Goal: Information Seeking & Learning: Obtain resource

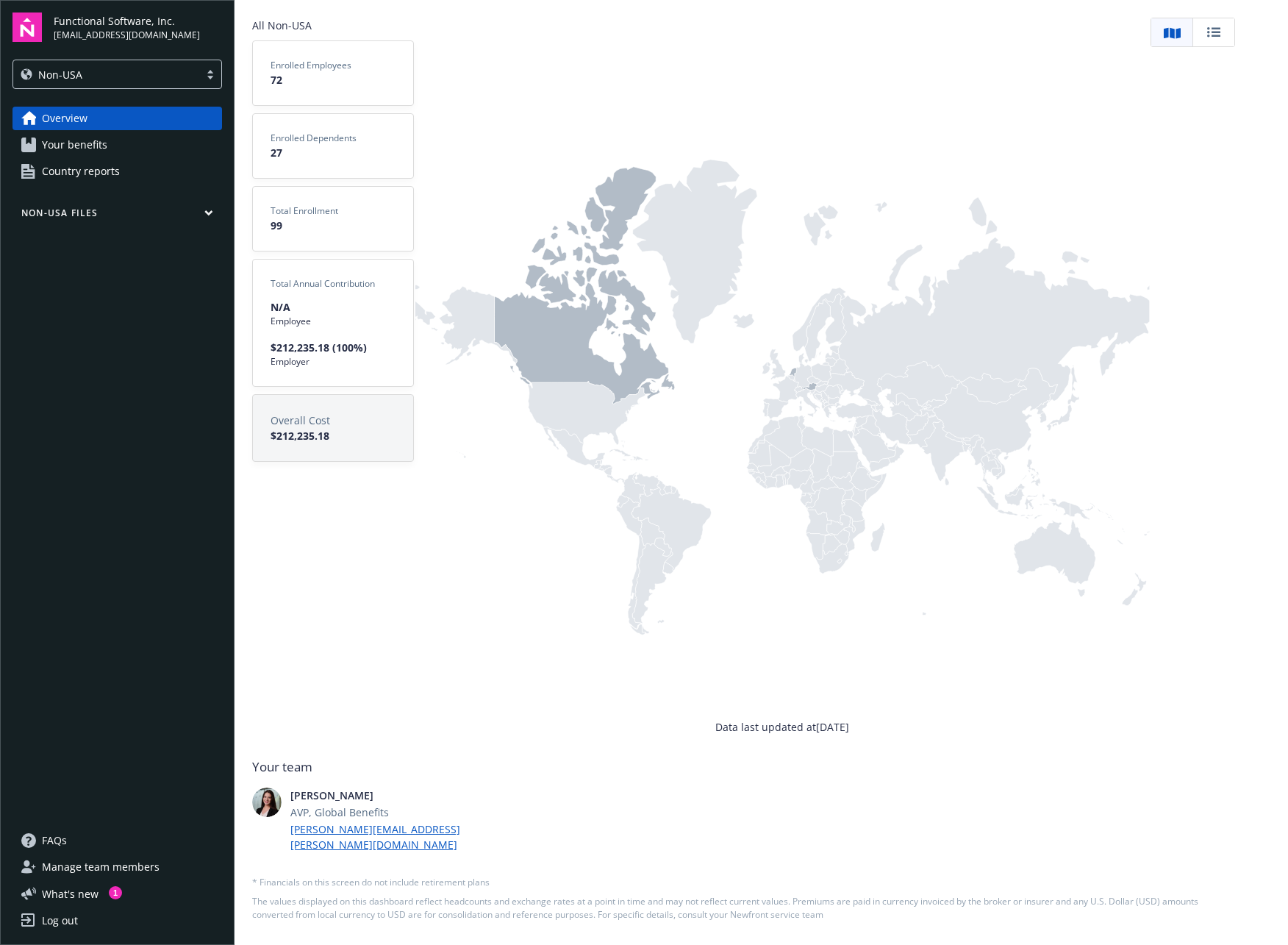
click at [145, 212] on button "Non-USA Files" at bounding box center [117, 216] width 210 height 18
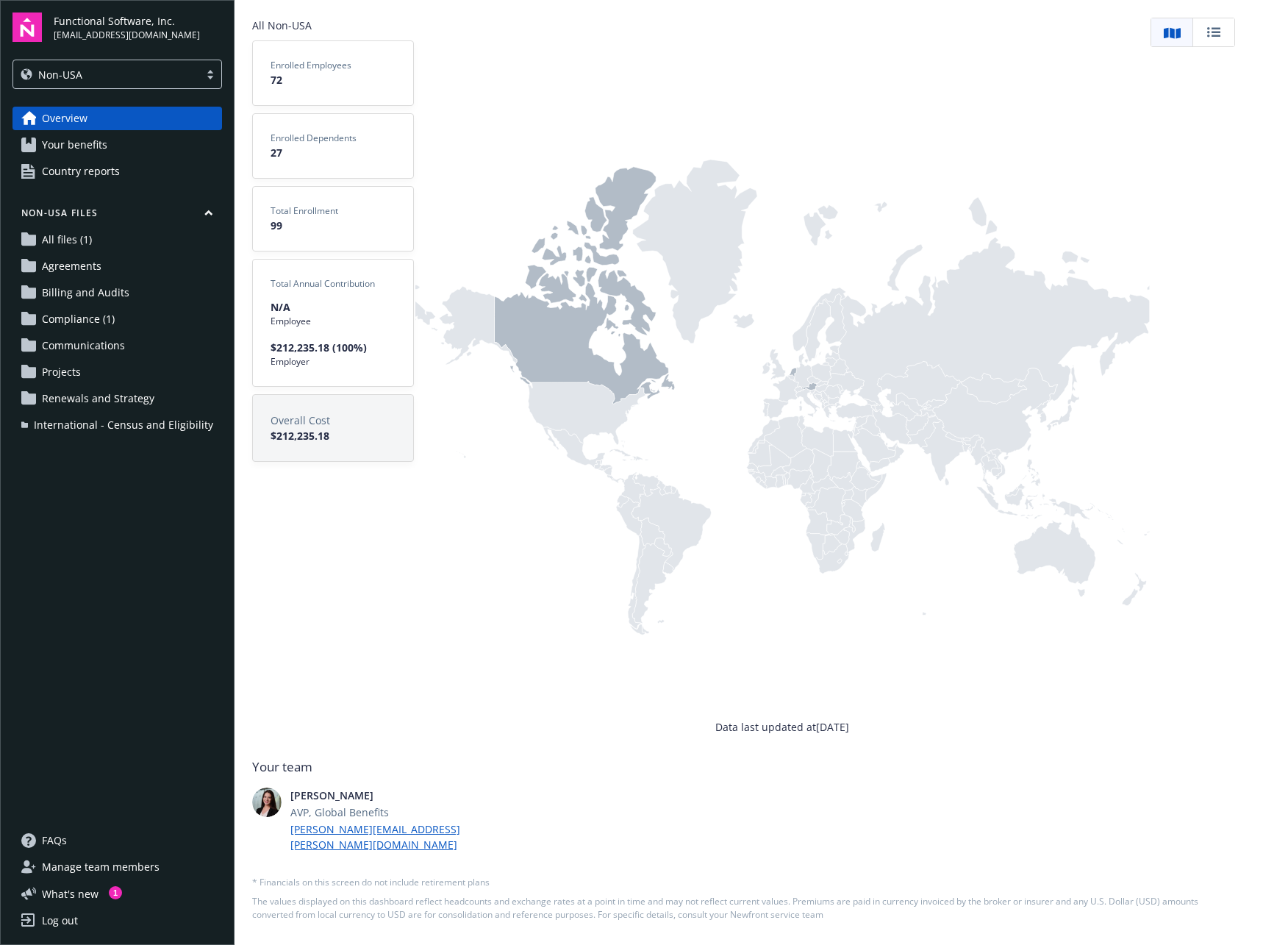
click at [139, 168] on link "Country reports" at bounding box center [117, 171] width 210 height 24
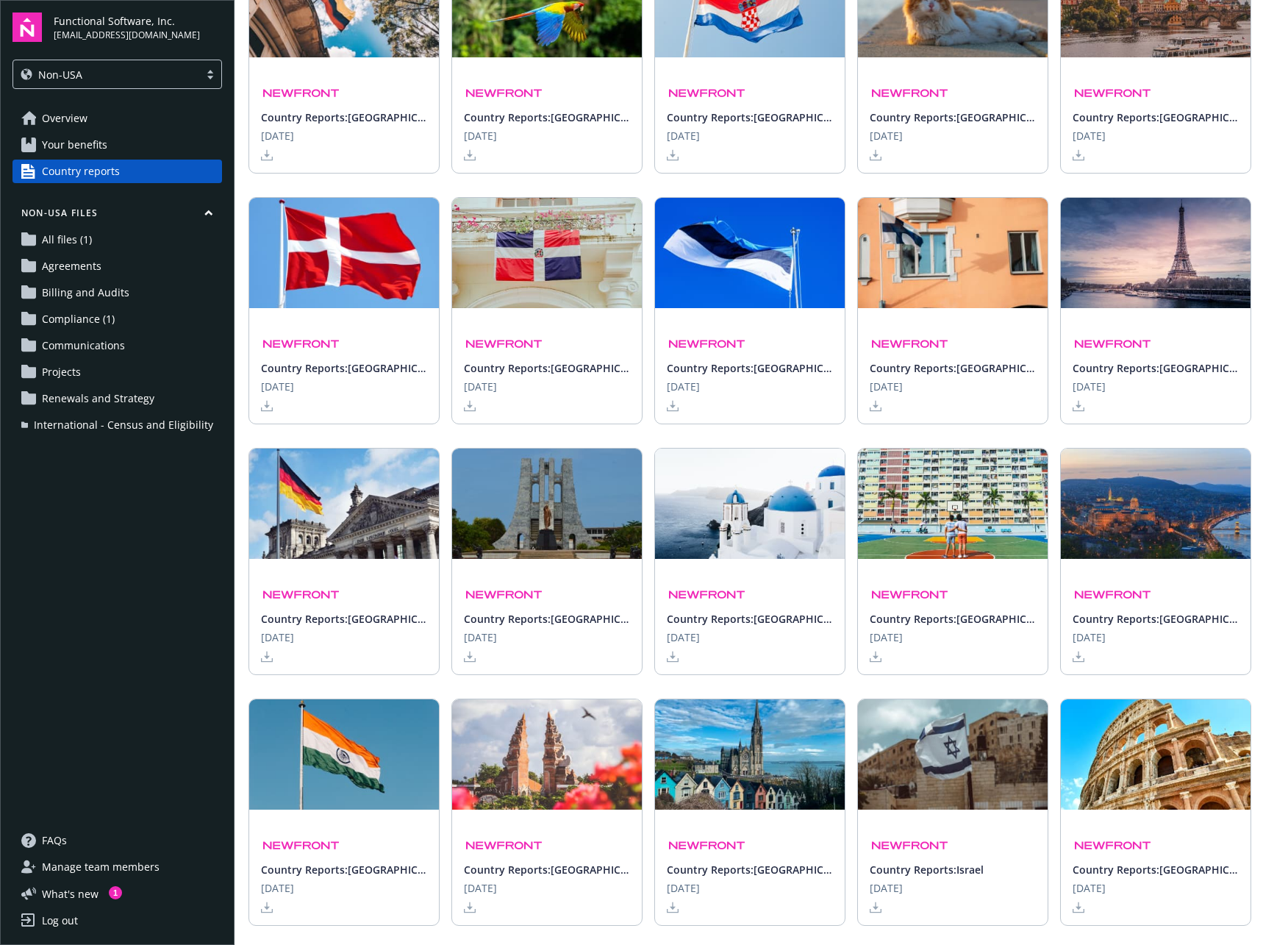
scroll to position [995, 0]
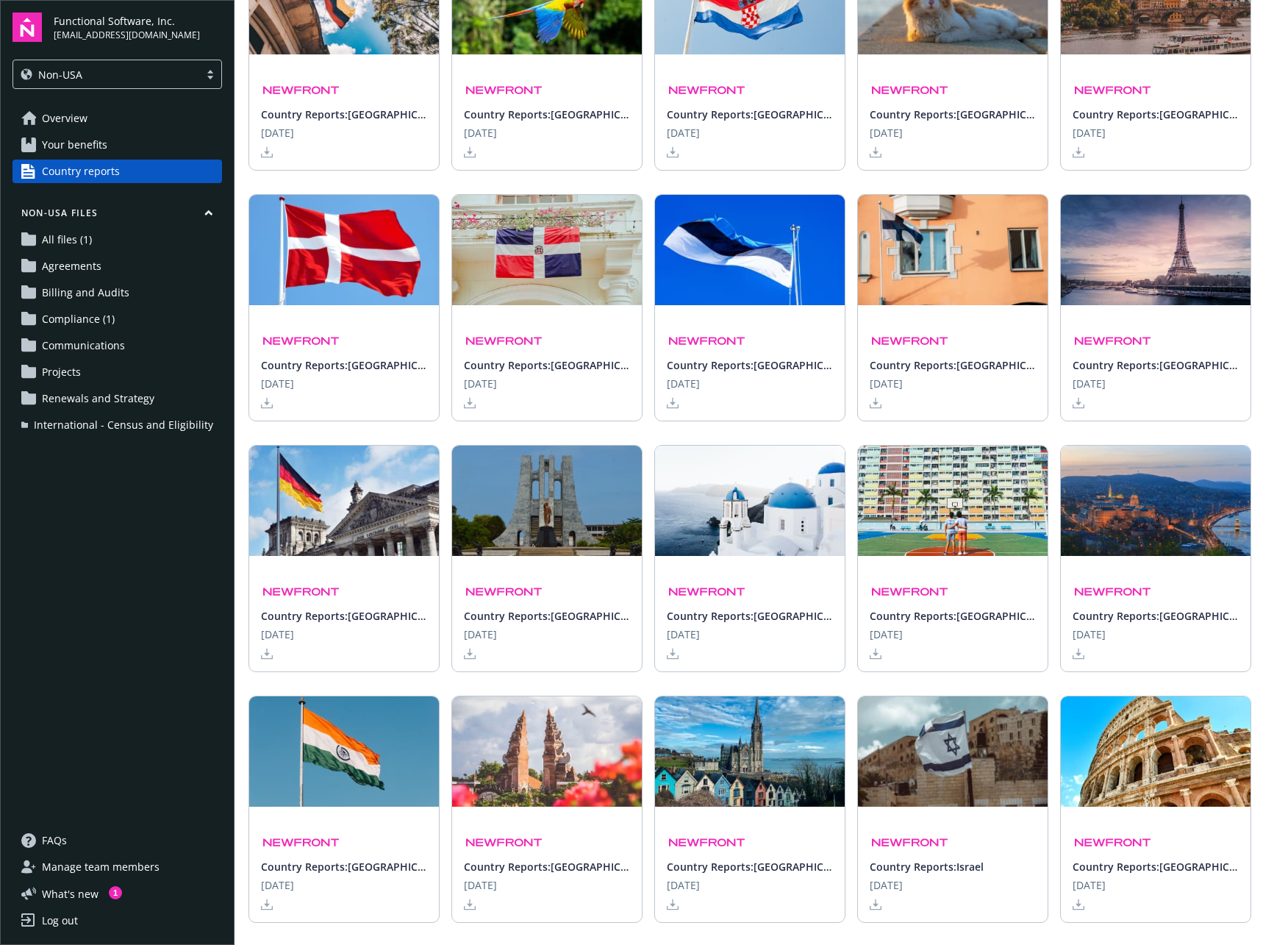
click at [264, 652] on icon at bounding box center [267, 654] width 12 height 12
